Goal: Find specific page/section: Find specific page/section

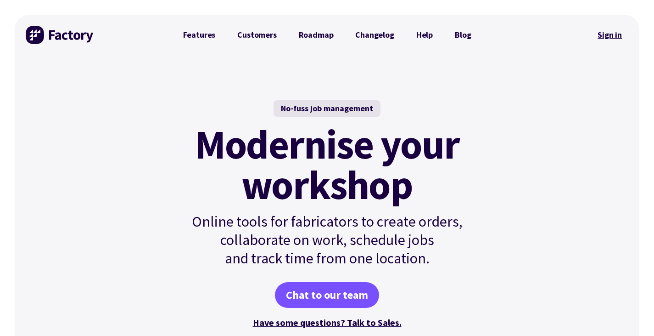
click at [611, 29] on link "Sign in" at bounding box center [609, 34] width 37 height 21
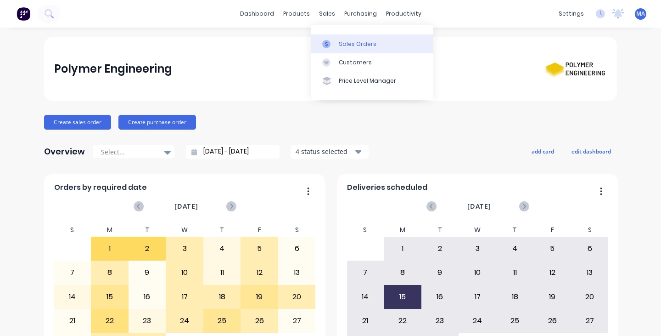
click at [342, 44] on div "Sales Orders" at bounding box center [358, 44] width 38 height 8
